Goal: Complete application form

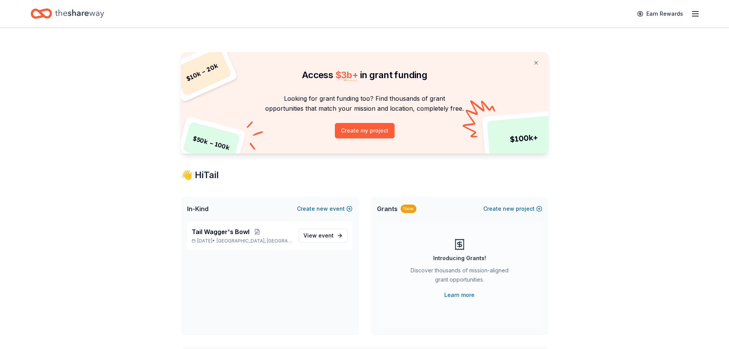
click at [696, 11] on icon "button" at bounding box center [695, 13] width 9 height 9
click at [604, 55] on link "Account" at bounding box center [603, 59] width 24 height 8
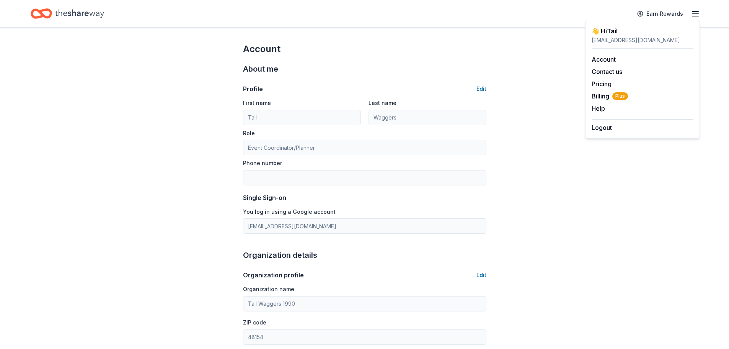
click at [82, 13] on icon "Home" at bounding box center [79, 13] width 49 height 8
click at [47, 16] on icon "Home" at bounding box center [45, 14] width 12 height 8
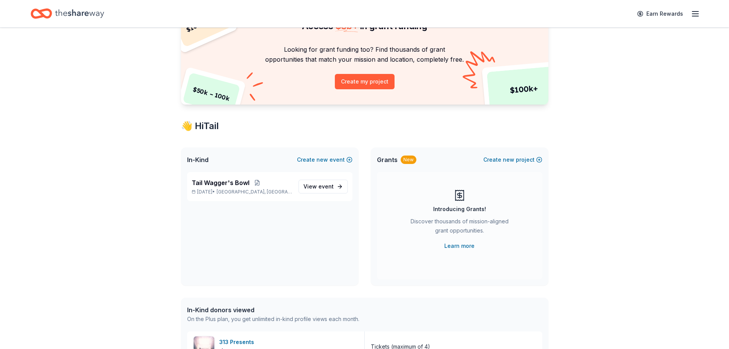
scroll to position [38, 0]
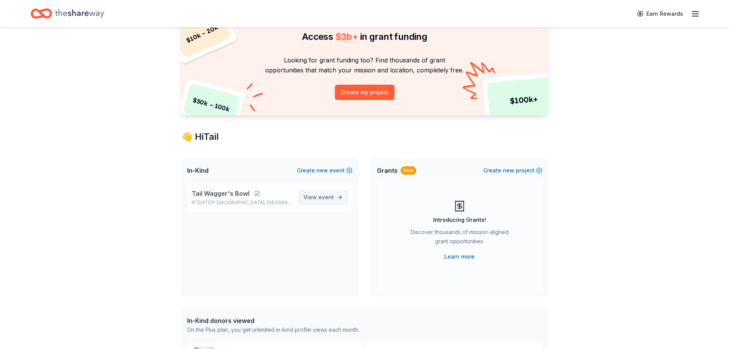
click at [311, 201] on span "View event" at bounding box center [318, 196] width 30 height 9
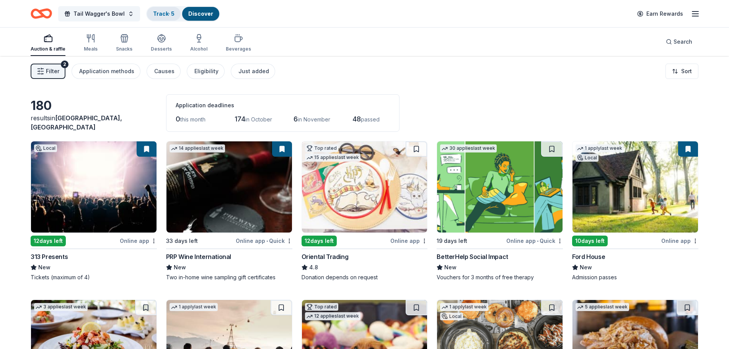
click at [161, 12] on link "Track · 5" at bounding box center [163, 13] width 21 height 7
click at [163, 10] on div "Track · 5" at bounding box center [164, 14] width 34 height 14
click at [168, 11] on link "Track · 5" at bounding box center [163, 13] width 21 height 7
click at [202, 11] on link "Discover" at bounding box center [200, 13] width 25 height 7
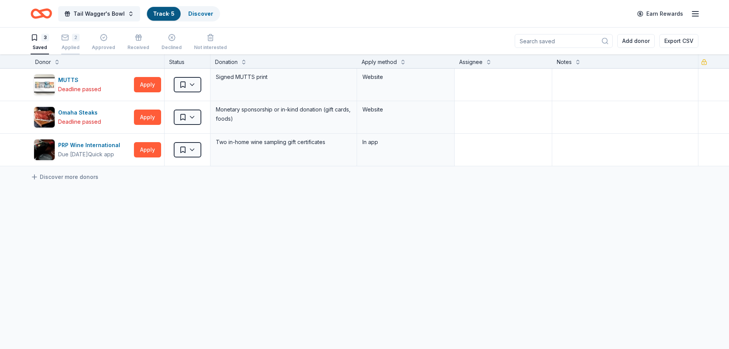
click at [73, 44] on div "2 Applied" at bounding box center [70, 42] width 18 height 17
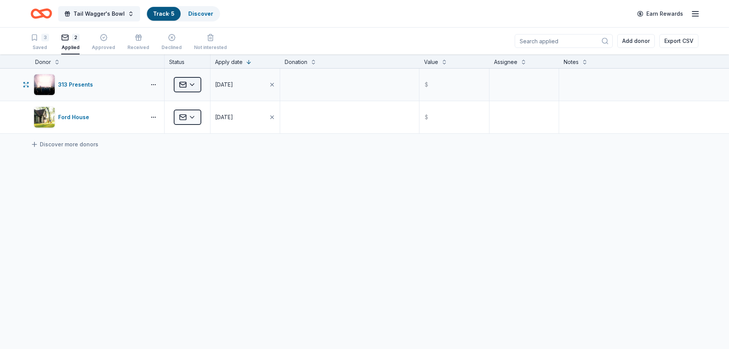
click at [191, 84] on html "Tail Wagger's Bowl Track · 5 Discover Earn Rewards 3 Saved 2 Applied Approved R…" at bounding box center [364, 174] width 729 height 349
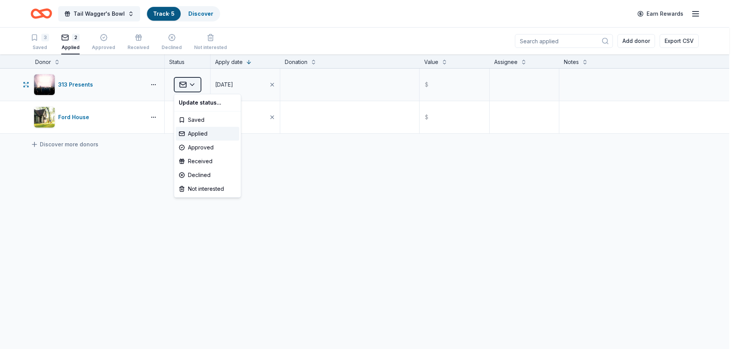
click at [191, 84] on html "Tail Wagger's Bowl Track · 5 Discover Earn Rewards 3 Saved 2 Applied Approved R…" at bounding box center [367, 174] width 735 height 349
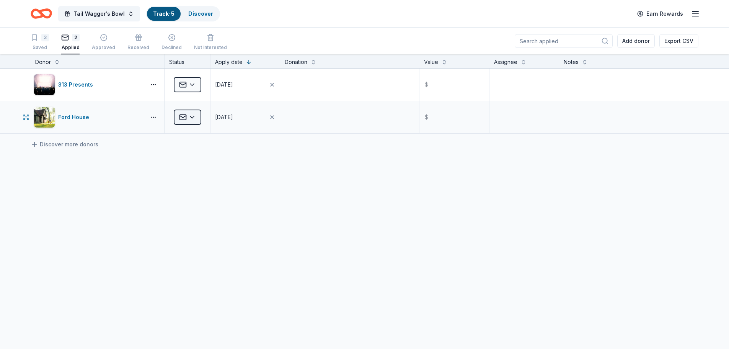
click at [197, 116] on html "Tail Wagger's Bowl Track · 5 Discover Earn Rewards 3 Saved 2 Applied Approved R…" at bounding box center [364, 174] width 729 height 349
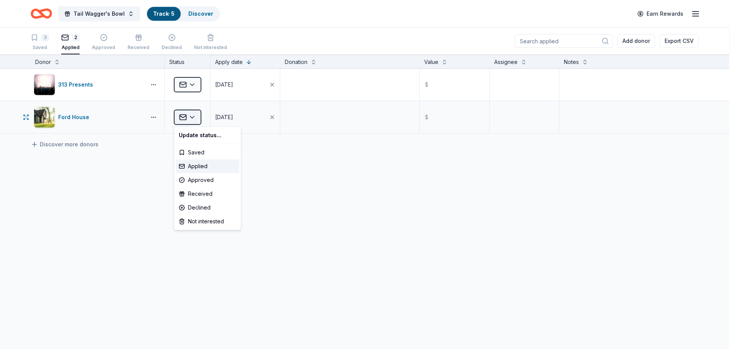
click at [197, 116] on html "Tail Wagger's Bowl Track · 5 Discover Earn Rewards 3 Saved 2 Applied Approved R…" at bounding box center [367, 174] width 735 height 349
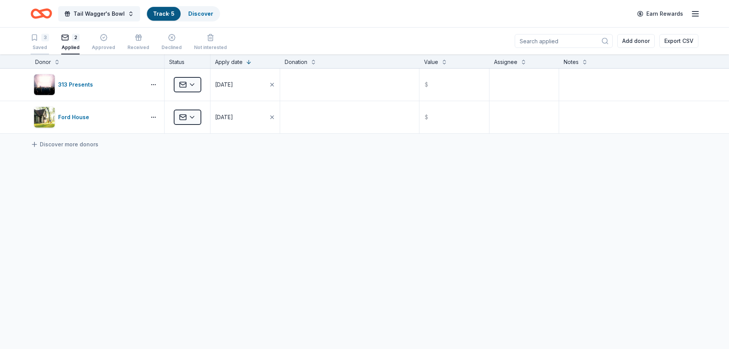
click at [44, 41] on div "3 Saved" at bounding box center [40, 42] width 18 height 17
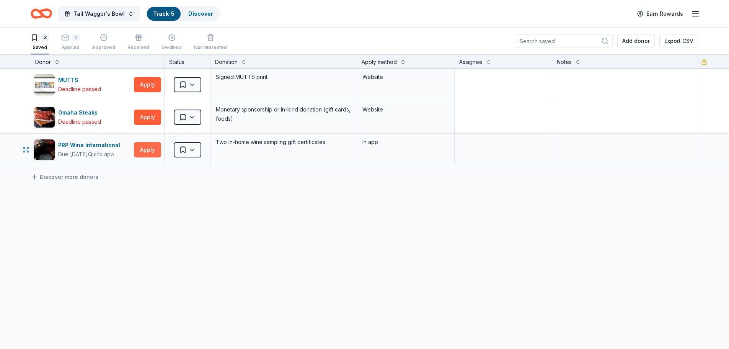
click at [150, 146] on button "Apply" at bounding box center [147, 149] width 27 height 15
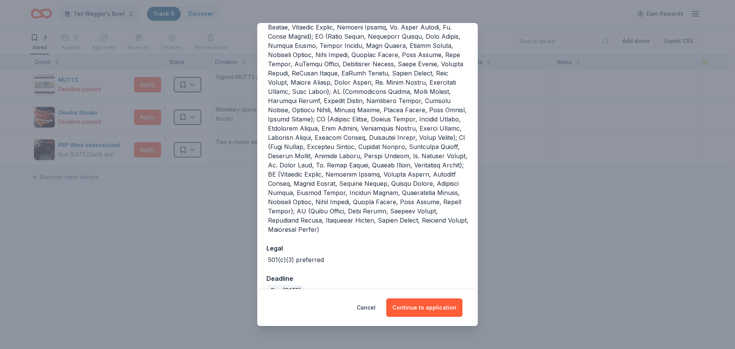
scroll to position [146, 0]
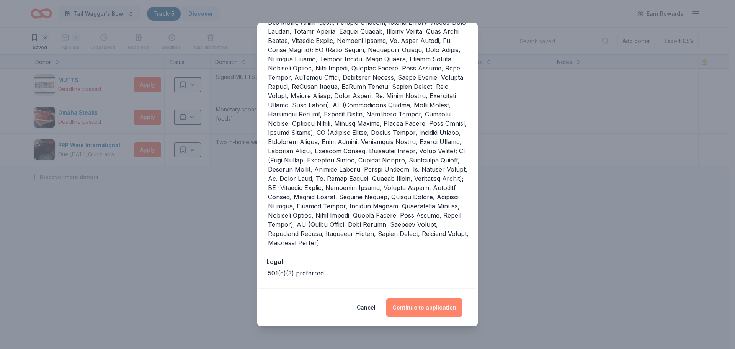
click at [421, 306] on button "Continue to application" at bounding box center [424, 307] width 76 height 18
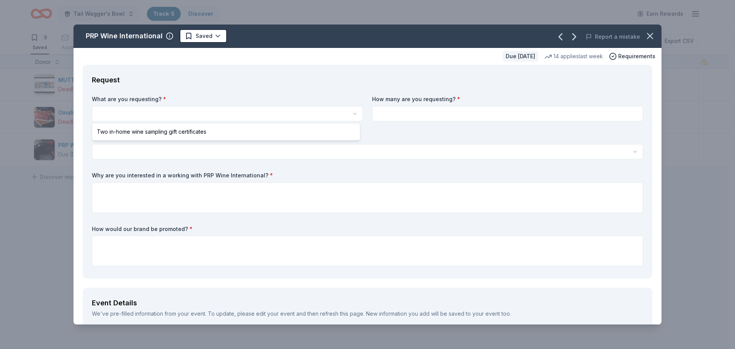
click at [202, 112] on html "Tail Wagger's Bowl Track · 5 Discover Earn Rewards 3 Saved 2 Applied Approved R…" at bounding box center [367, 174] width 735 height 349
select select "Two in-home wine sampling gift certificates"
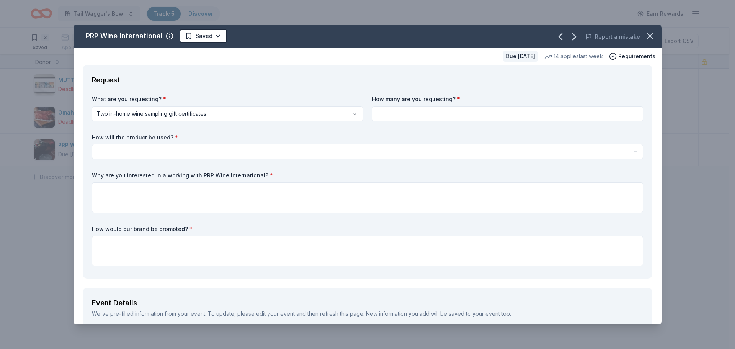
click at [399, 114] on input at bounding box center [507, 113] width 271 height 15
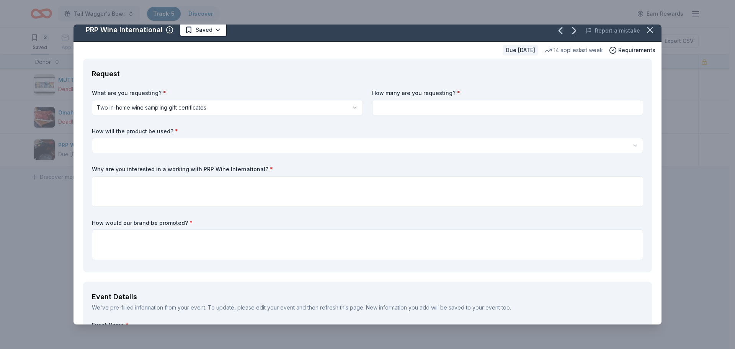
scroll to position [0, 0]
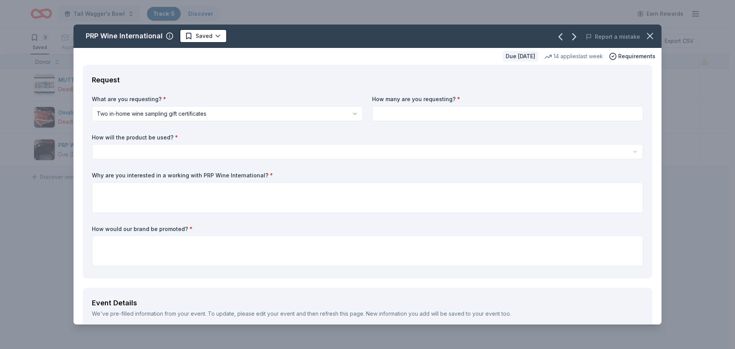
click at [399, 114] on input at bounding box center [507, 113] width 271 height 15
type input "1"
click at [187, 152] on html "Tail Wagger's Bowl Track · 5 Discover Earn Rewards 3 Saved 2 Applied Approved R…" at bounding box center [367, 174] width 735 height 349
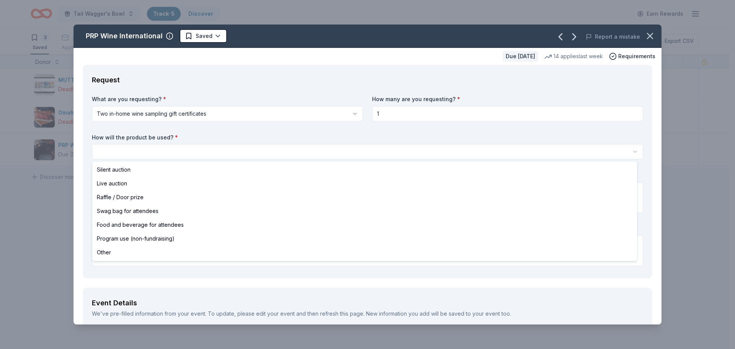
select select "raffleDoorPrize"
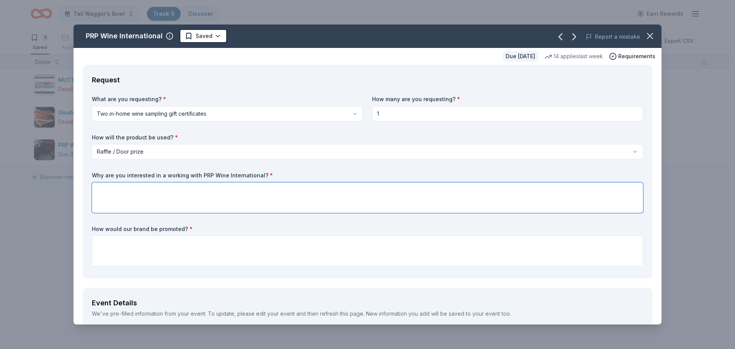
click at [145, 198] on textarea at bounding box center [367, 197] width 551 height 31
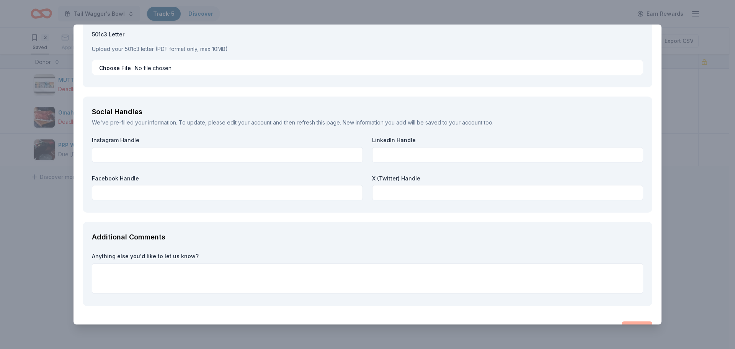
scroll to position [831, 0]
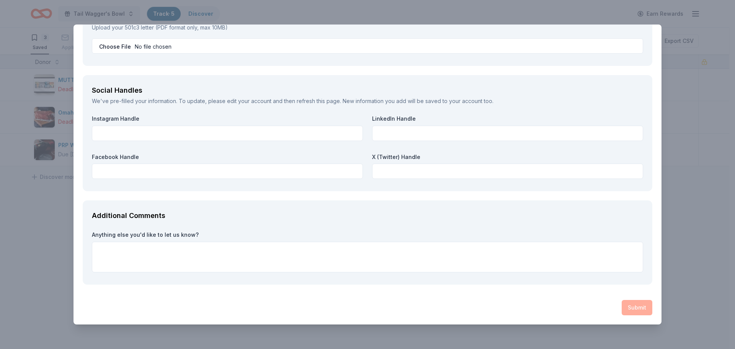
click at [699, 242] on div "PRP Wine International Saved Report a mistake Due in 33 days 14 applies last we…" at bounding box center [367, 174] width 735 height 349
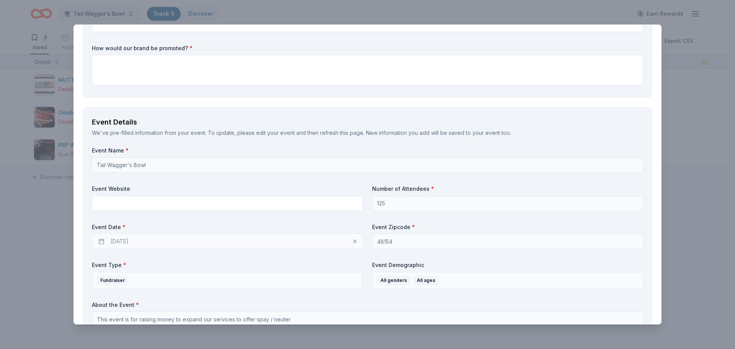
scroll to position [180, 0]
click at [65, 233] on div "PRP Wine International Saved Report a mistake Due in 33 days 14 applies last we…" at bounding box center [367, 174] width 735 height 349
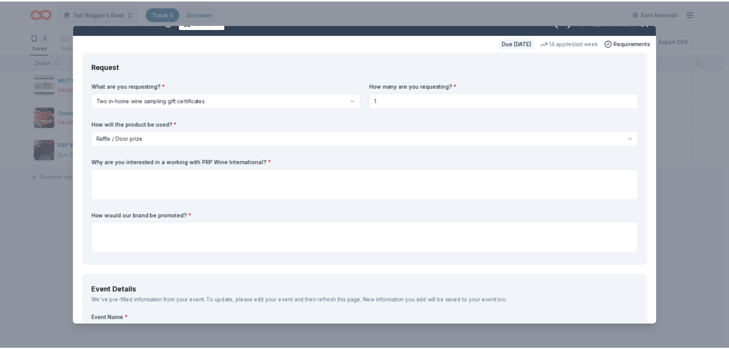
scroll to position [0, 0]
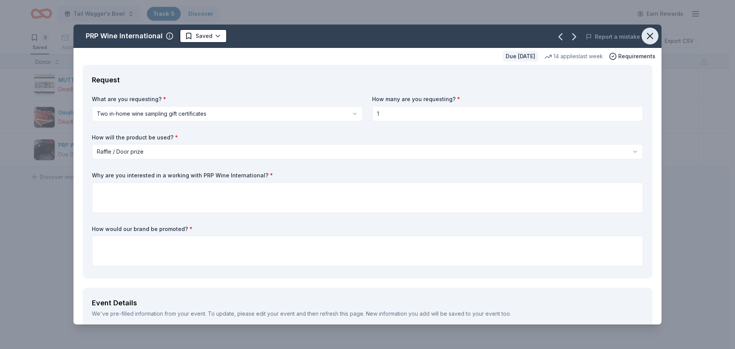
click at [645, 31] on icon "button" at bounding box center [649, 36] width 11 height 11
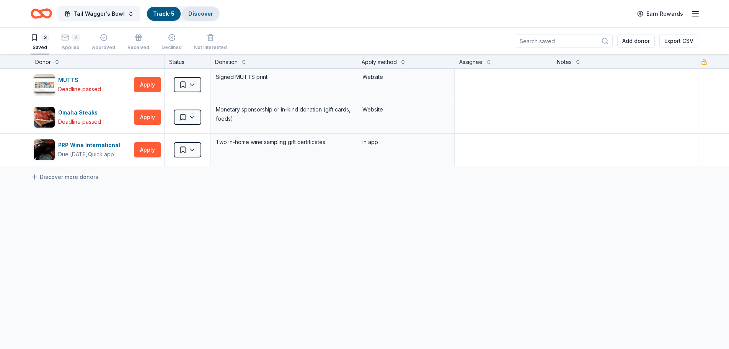
click at [188, 15] on link "Discover" at bounding box center [200, 13] width 25 height 7
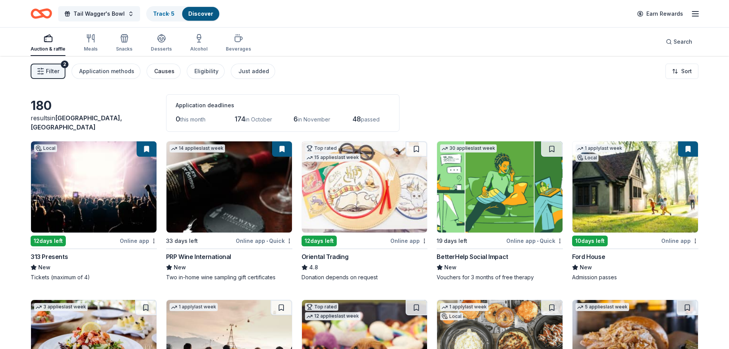
click at [156, 69] on div "Causes" at bounding box center [164, 71] width 20 height 9
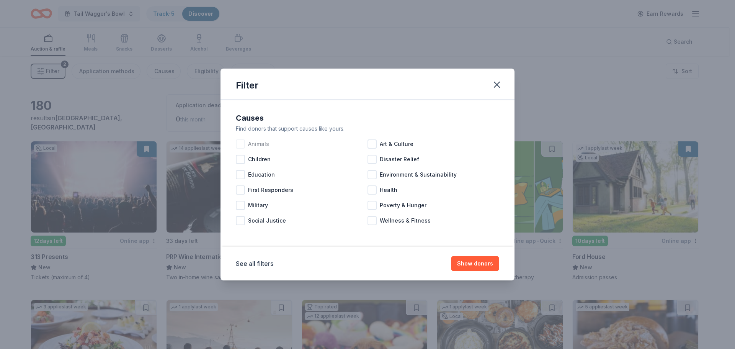
click at [237, 147] on div at bounding box center [240, 143] width 9 height 9
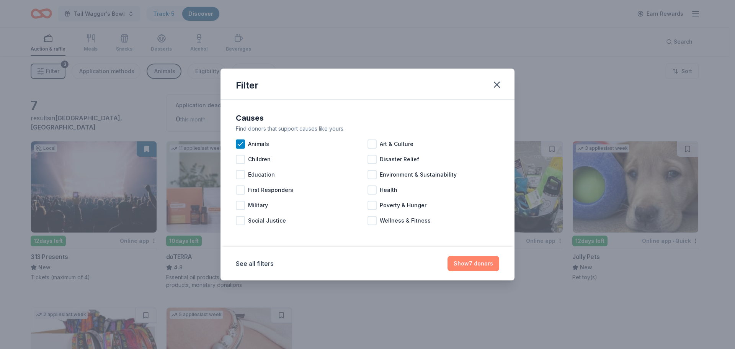
click at [473, 267] on button "Show 7 donors" at bounding box center [473, 263] width 52 height 15
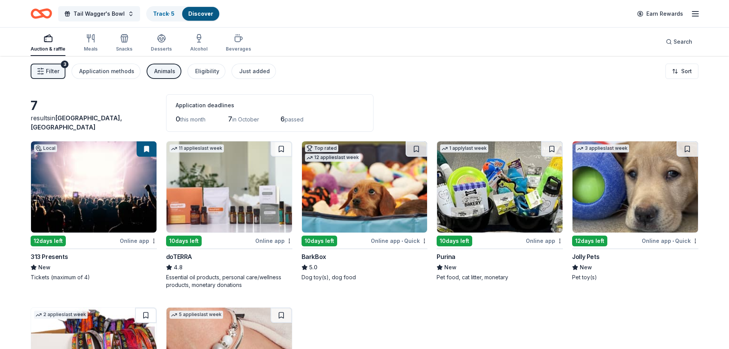
click at [170, 71] on div "Animals" at bounding box center [164, 71] width 21 height 9
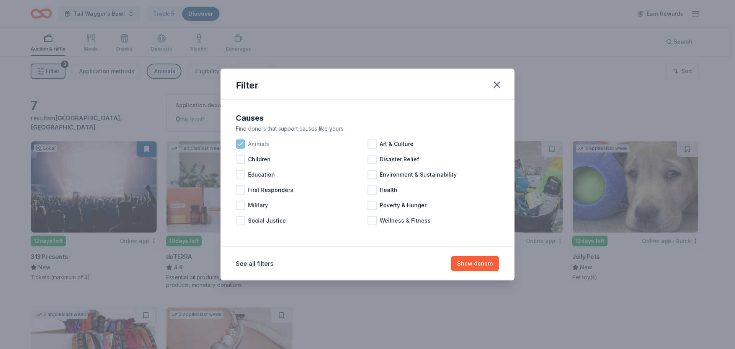
click at [242, 143] on icon at bounding box center [240, 144] width 8 height 8
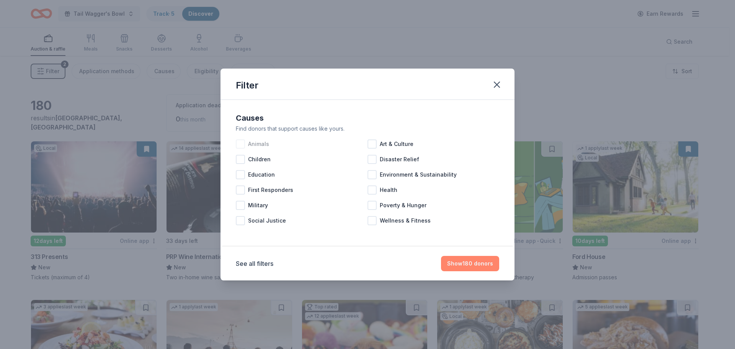
click at [472, 266] on button "Show 180 donors" at bounding box center [470, 263] width 58 height 15
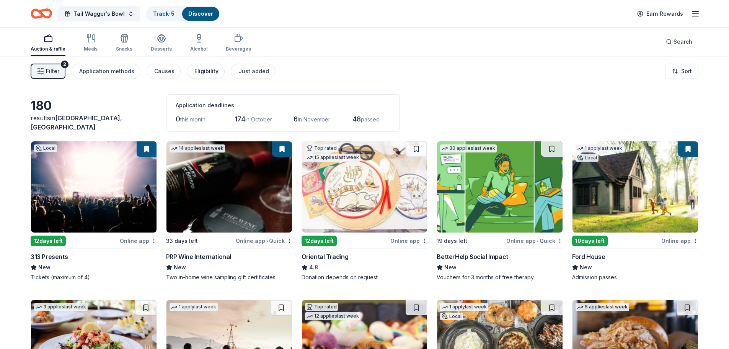
click at [210, 75] on div "Eligibility" at bounding box center [206, 71] width 24 height 9
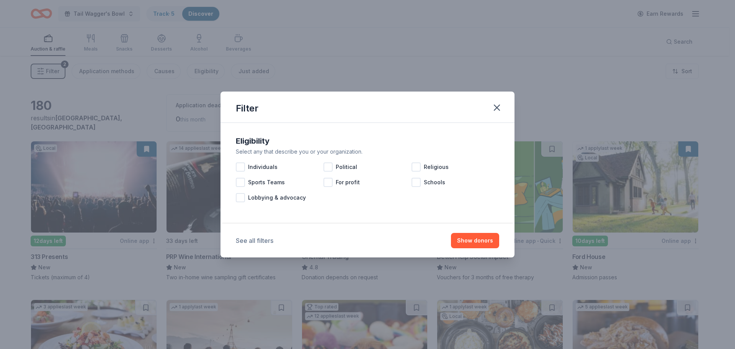
click at [258, 241] on button "See all filters" at bounding box center [254, 240] width 37 height 9
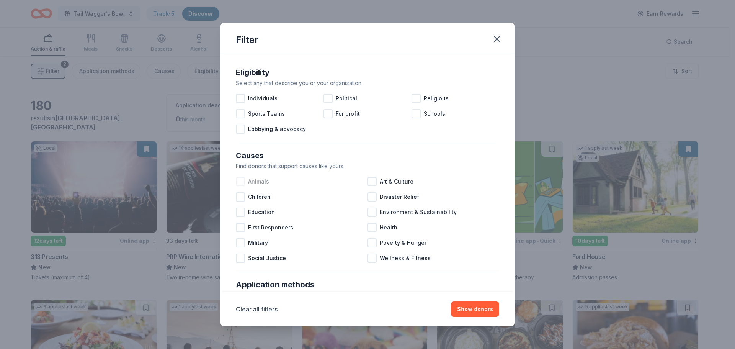
click at [242, 182] on div at bounding box center [240, 181] width 9 height 9
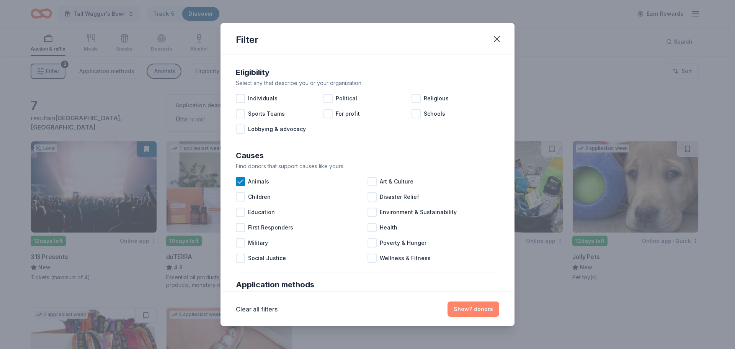
click at [461, 313] on button "Show 7 donors" at bounding box center [473, 308] width 52 height 15
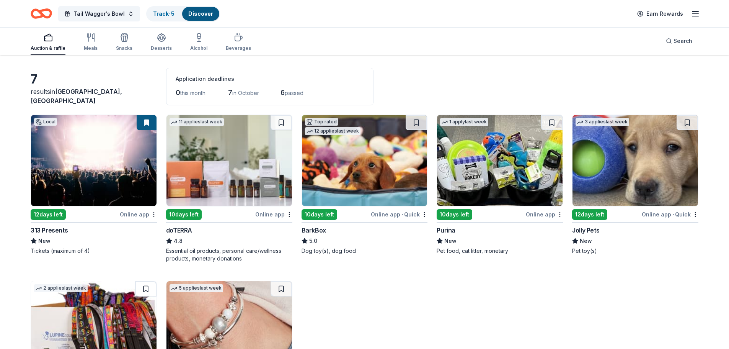
scroll to position [38, 0]
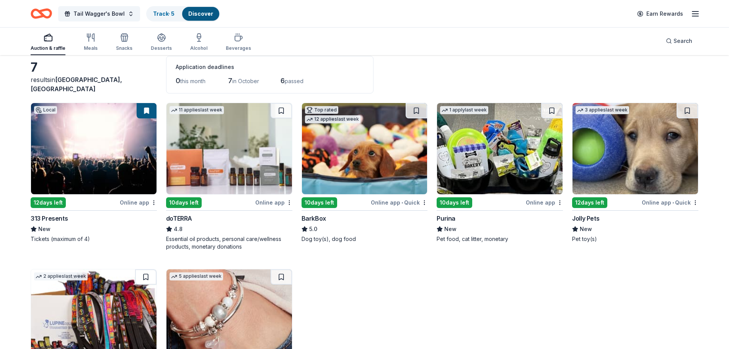
click at [378, 151] on img at bounding box center [364, 148] width 125 height 91
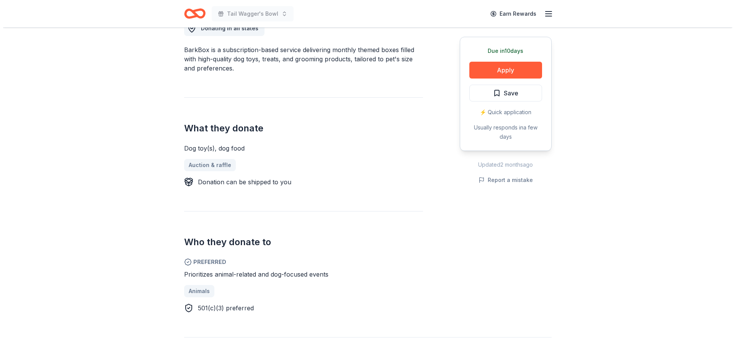
scroll to position [230, 0]
click at [518, 70] on button "Apply" at bounding box center [502, 70] width 73 height 17
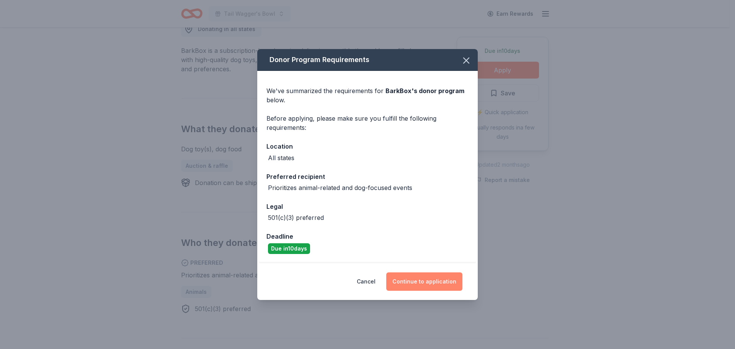
click at [414, 284] on button "Continue to application" at bounding box center [424, 281] width 76 height 18
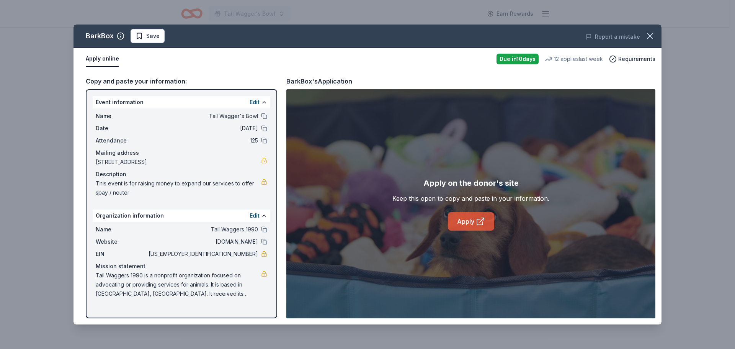
click at [468, 221] on link "Apply" at bounding box center [471, 221] width 46 height 18
